Goal: Information Seeking & Learning: Learn about a topic

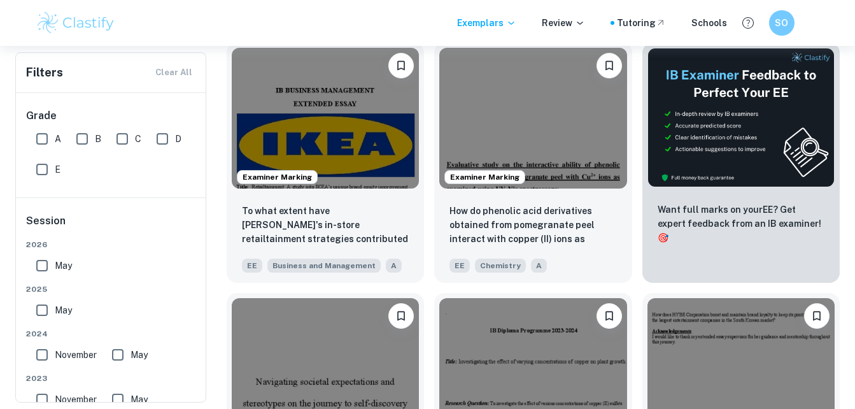
scroll to position [292, 0]
click at [621, 23] on div "Tutoring" at bounding box center [637, 23] width 55 height 14
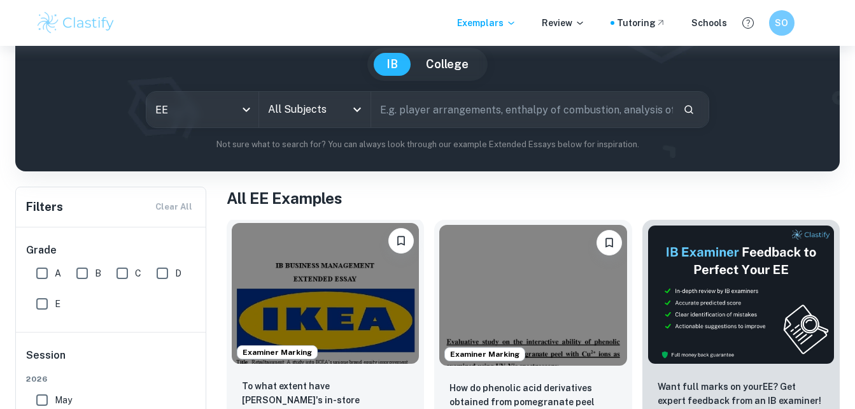
scroll to position [77, 0]
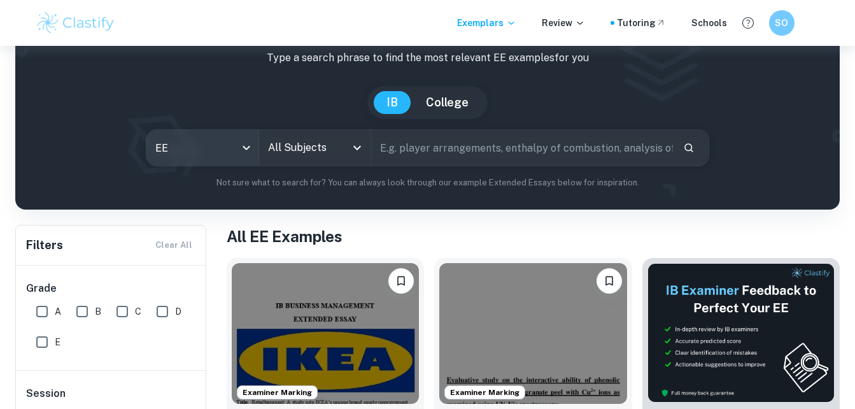
click at [211, 141] on body "We value your privacy We use cookies to enhance your browsing experience, serve…" at bounding box center [427, 173] width 855 height 409
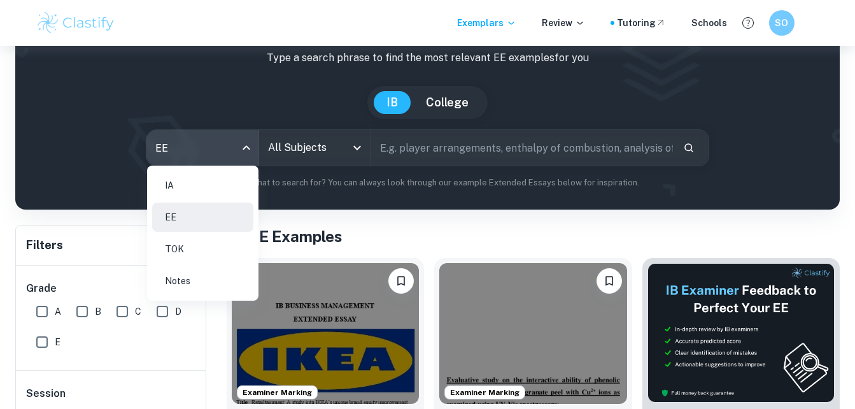
click at [234, 183] on li "IA" at bounding box center [202, 185] width 101 height 29
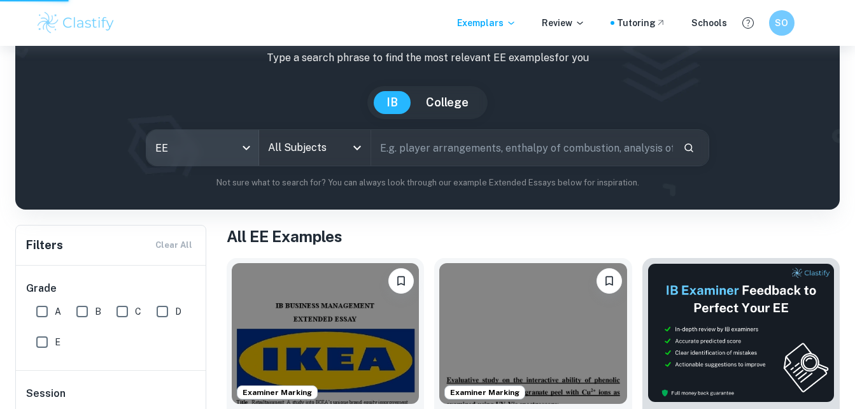
type input "ia"
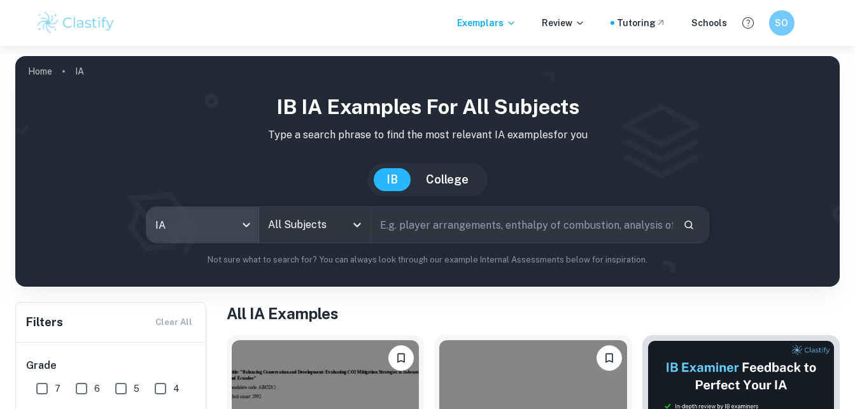
click at [311, 231] on input "All Subjects" at bounding box center [305, 225] width 81 height 24
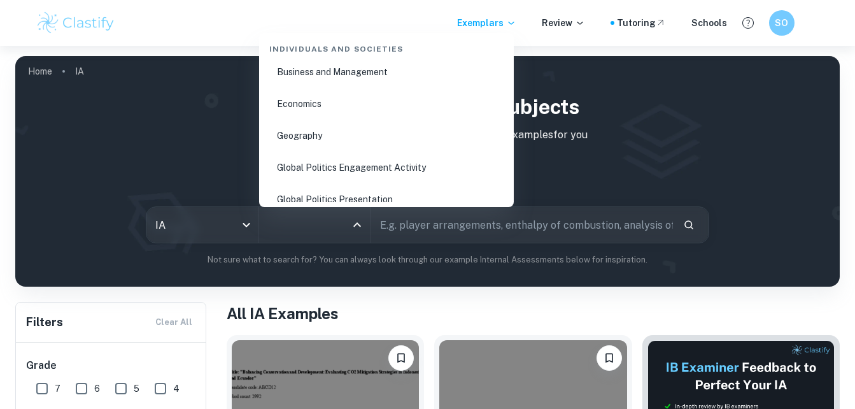
scroll to position [1584, 0]
click at [335, 72] on li "Business and Management" at bounding box center [386, 71] width 244 height 29
type input "Business and Management"
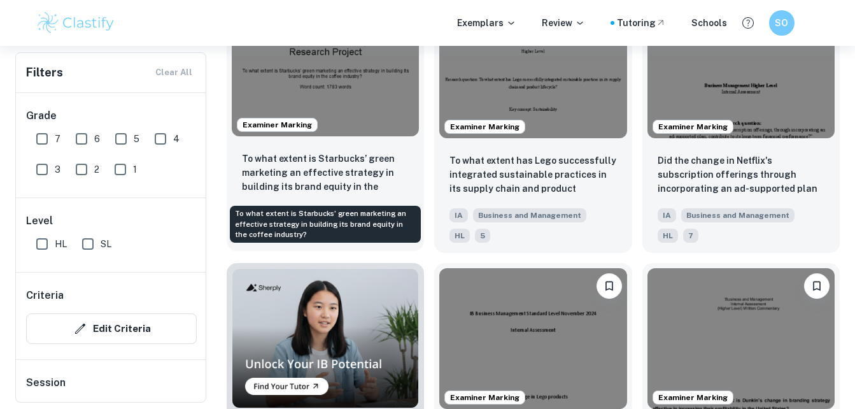
scroll to position [729, 0]
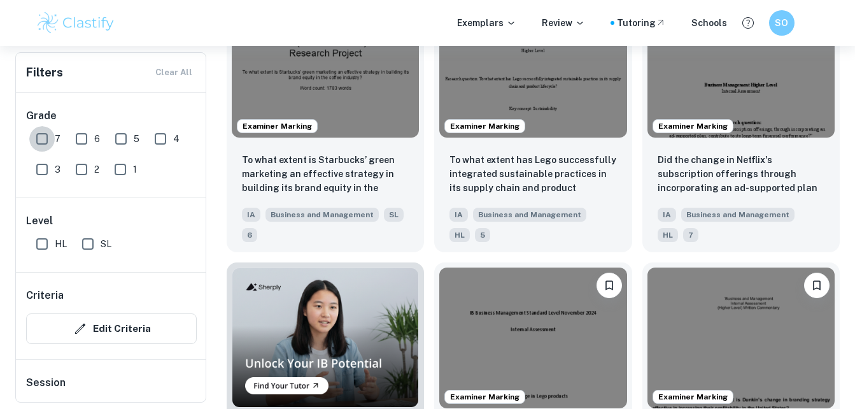
click at [39, 139] on input "7" at bounding box center [41, 138] width 25 height 25
checkbox input "true"
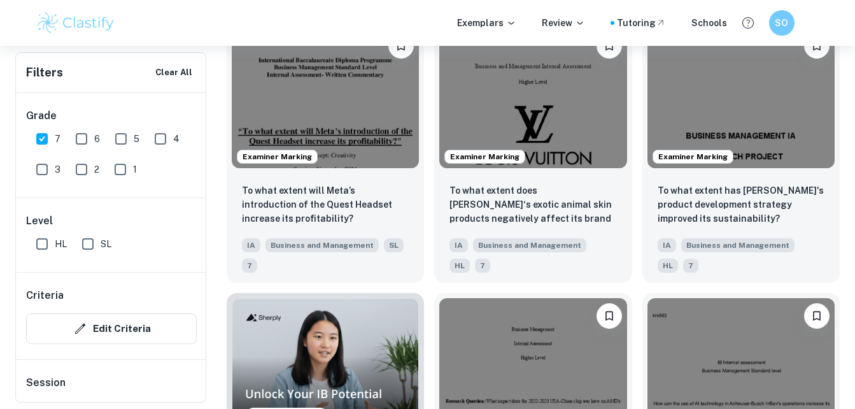
click at [81, 139] on input "6" at bounding box center [81, 138] width 25 height 25
checkbox input "true"
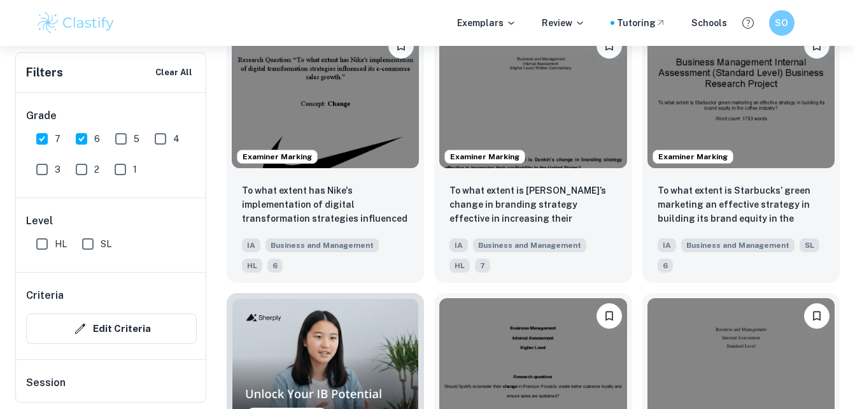
click at [39, 240] on input "HL" at bounding box center [41, 243] width 25 height 25
checkbox input "true"
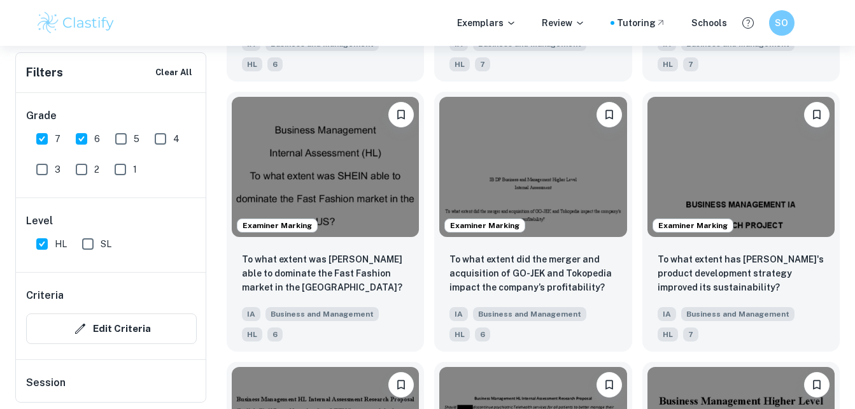
scroll to position [2831, 0]
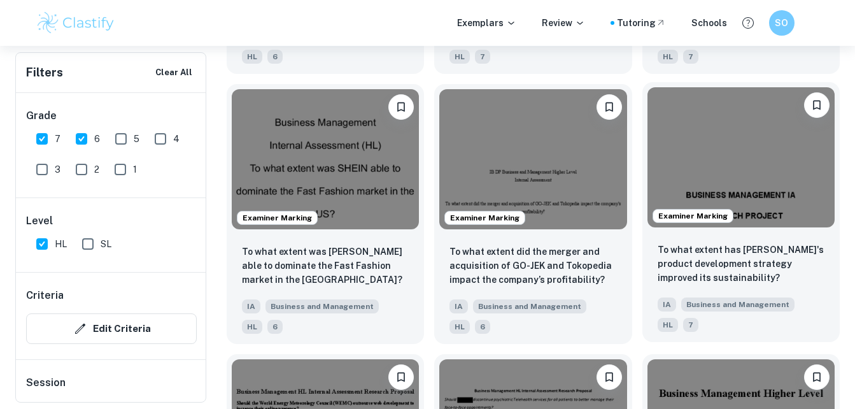
click at [730, 181] on img at bounding box center [740, 157] width 187 height 141
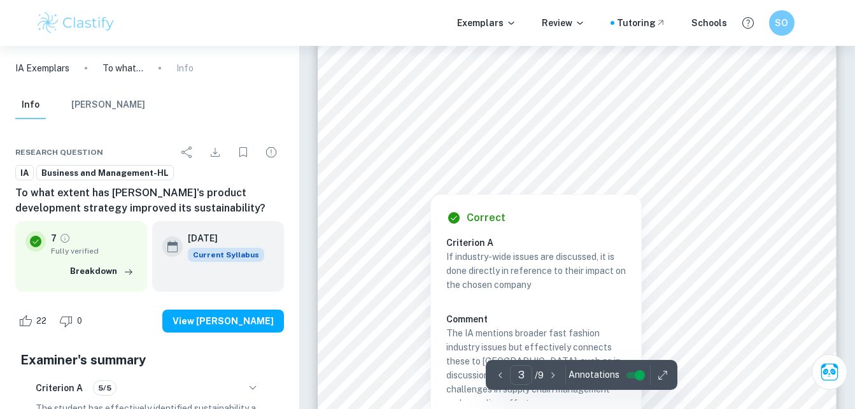
scroll to position [1704, 0]
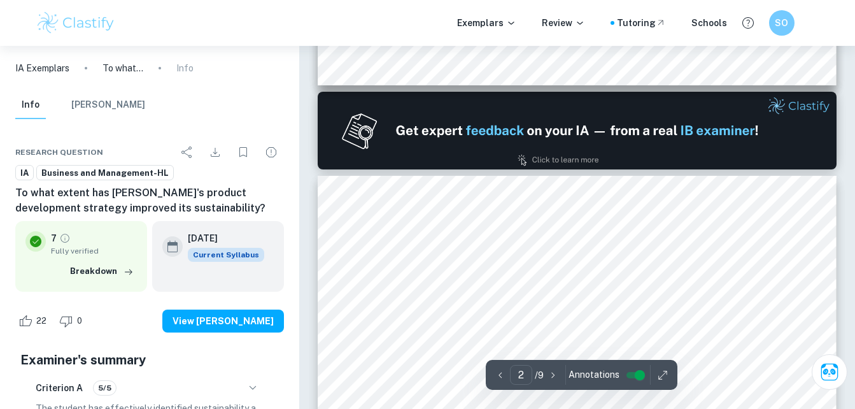
type input "1"
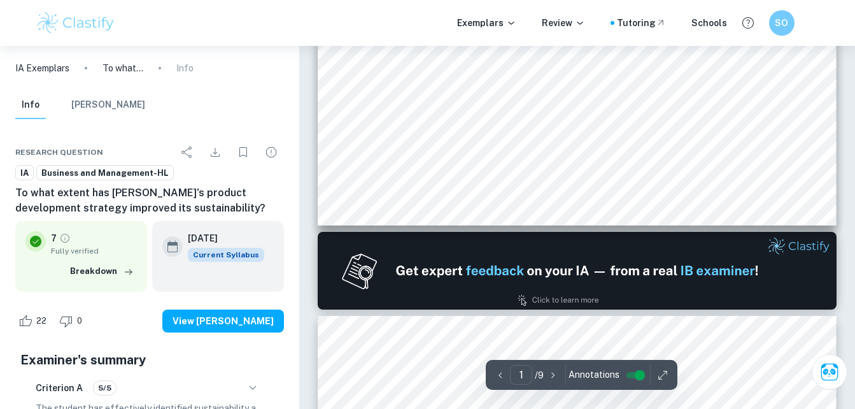
scroll to position [565, 0]
